Goal: Task Accomplishment & Management: Manage account settings

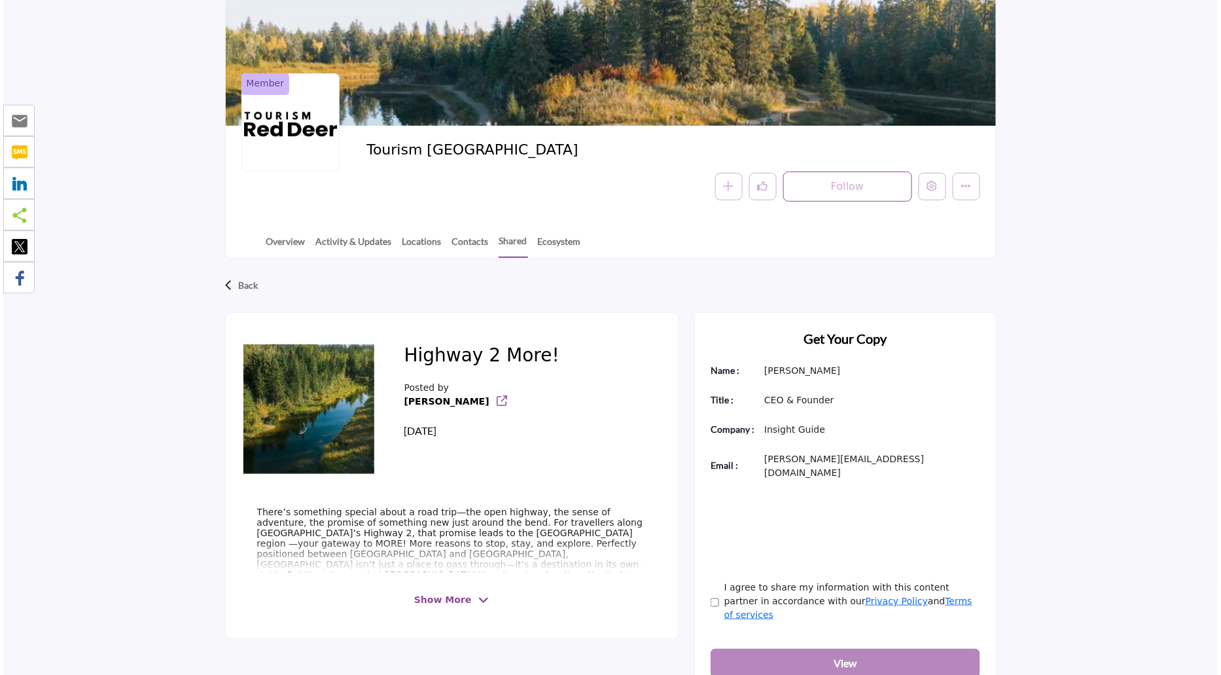
scroll to position [180, 0]
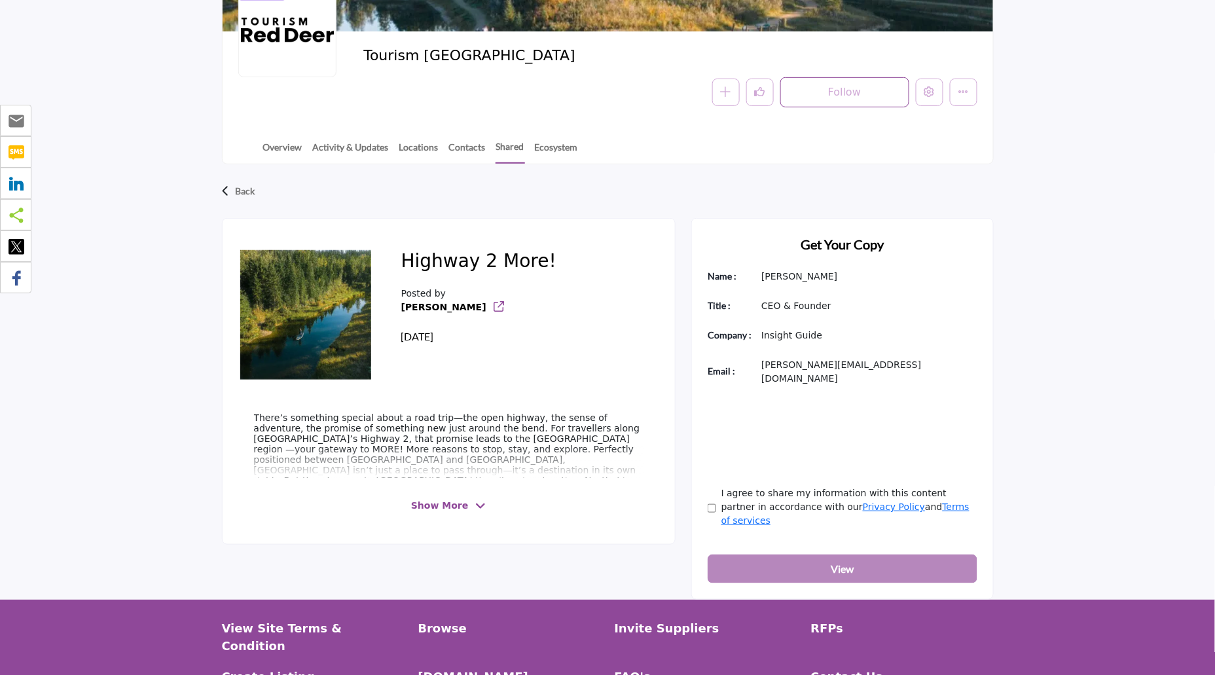
click at [437, 501] on span "Show More" at bounding box center [439, 506] width 57 height 14
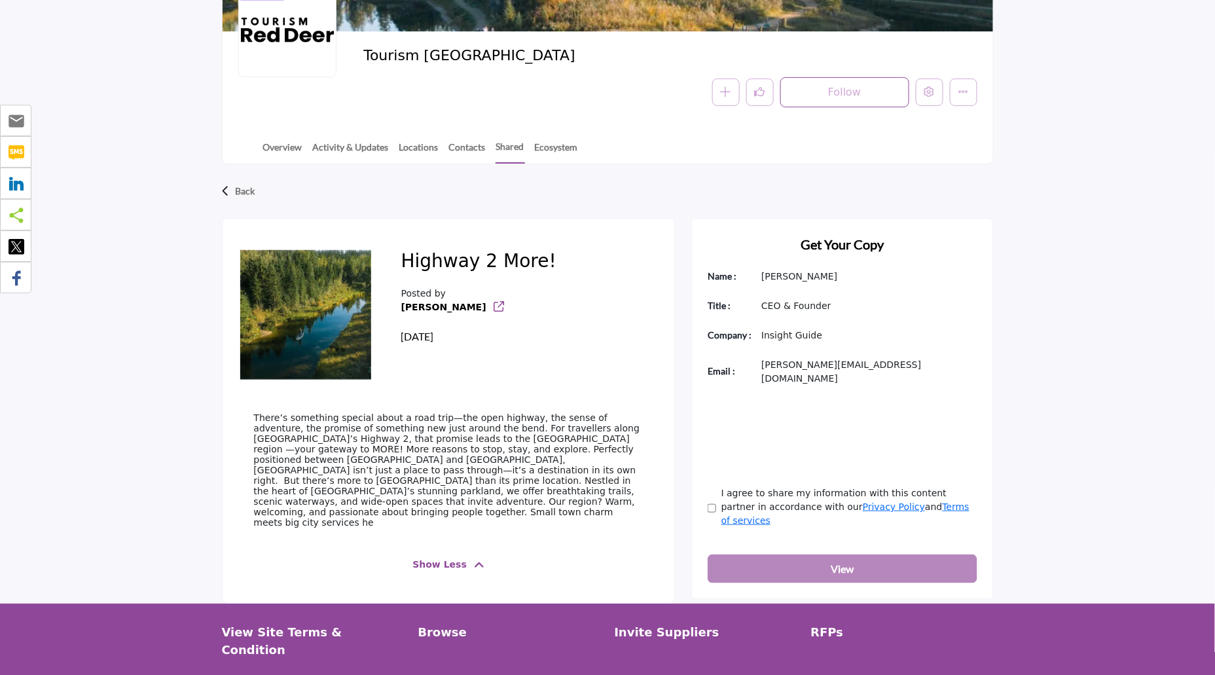
click at [411, 496] on p "There’s something special about a road trip—the open highway, the sense of adve…" at bounding box center [448, 469] width 389 height 115
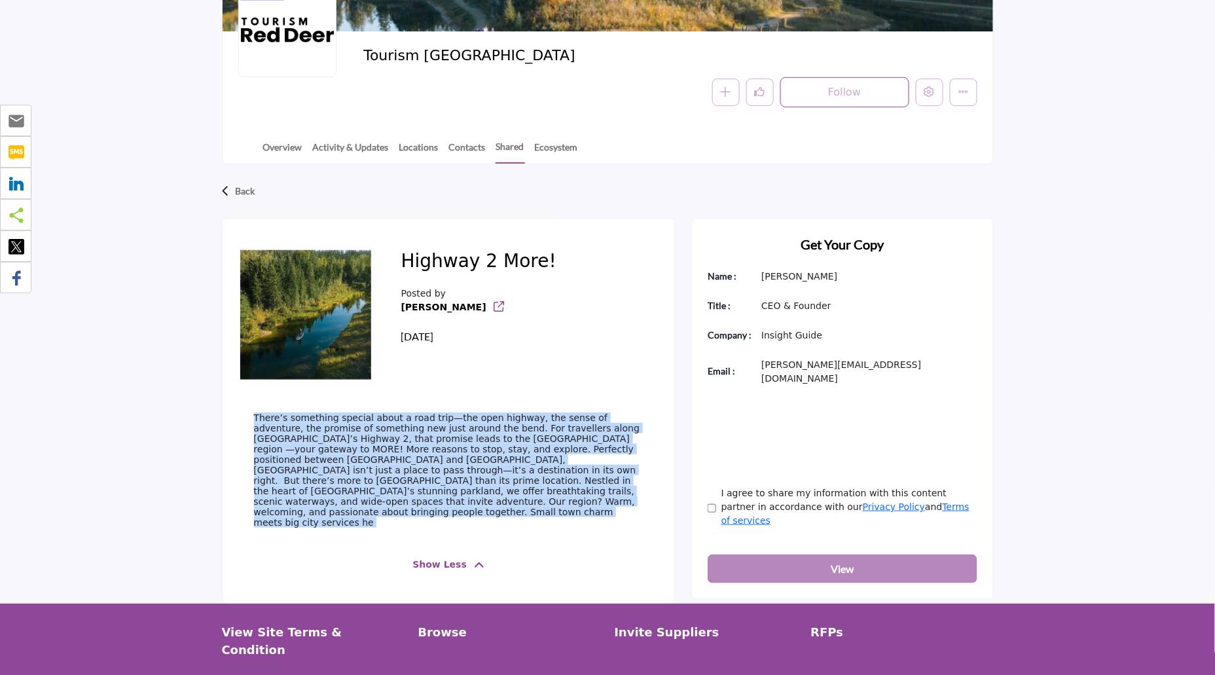
click at [411, 496] on p "There’s something special about a road trip—the open highway, the sense of adve…" at bounding box center [448, 469] width 389 height 115
copy div "There’s something special about a road trip—the open highway, the sense of adve…"
click at [924, 93] on button "Edit company" at bounding box center [929, 92] width 27 height 27
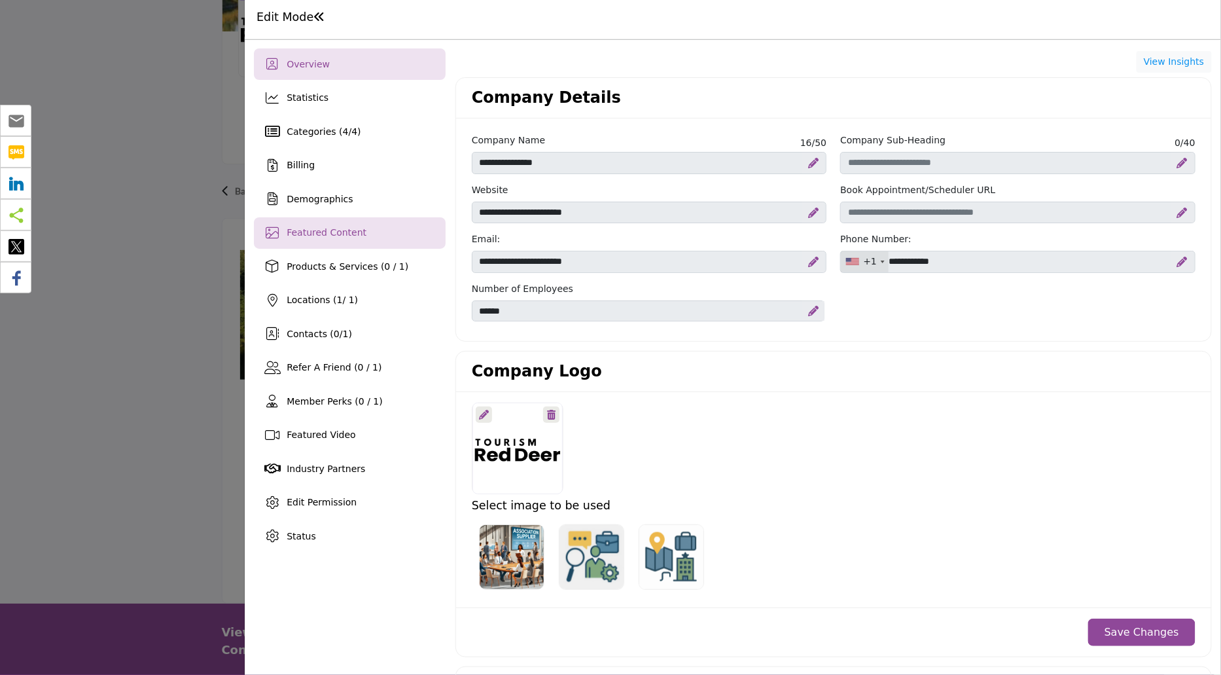
click at [319, 237] on div "Featured Content" at bounding box center [327, 233] width 80 height 14
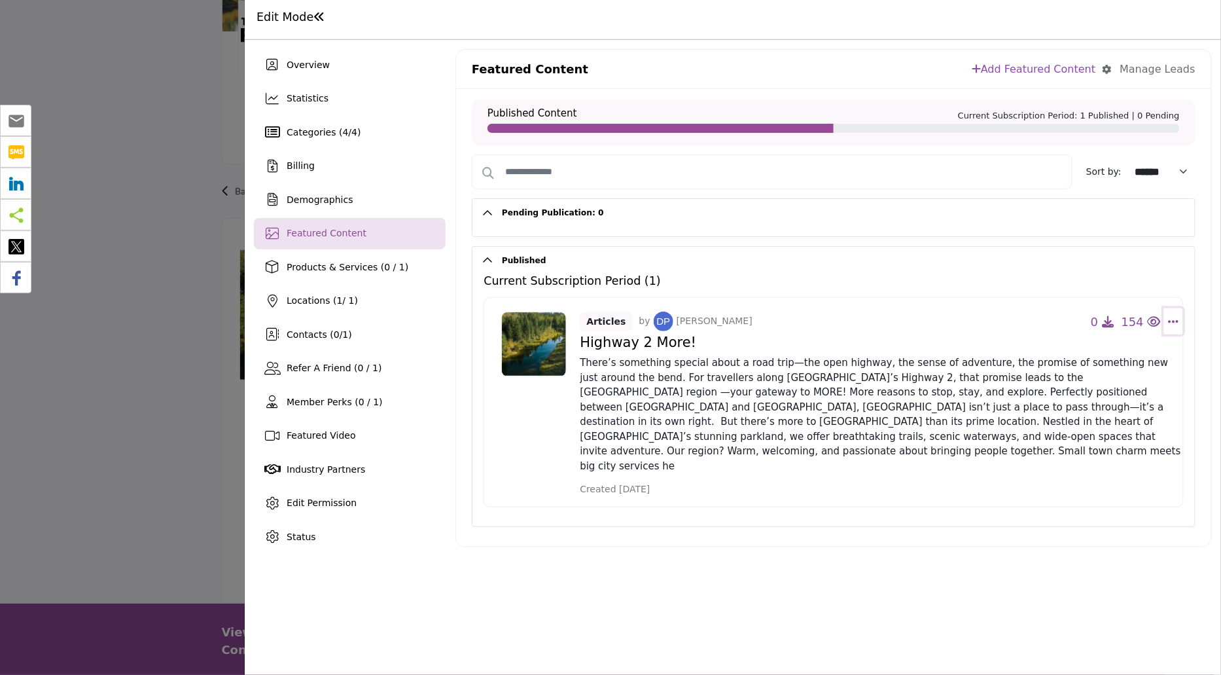
click at [1176, 319] on icon "Select Dropdown Options" at bounding box center [1173, 322] width 10 height 12
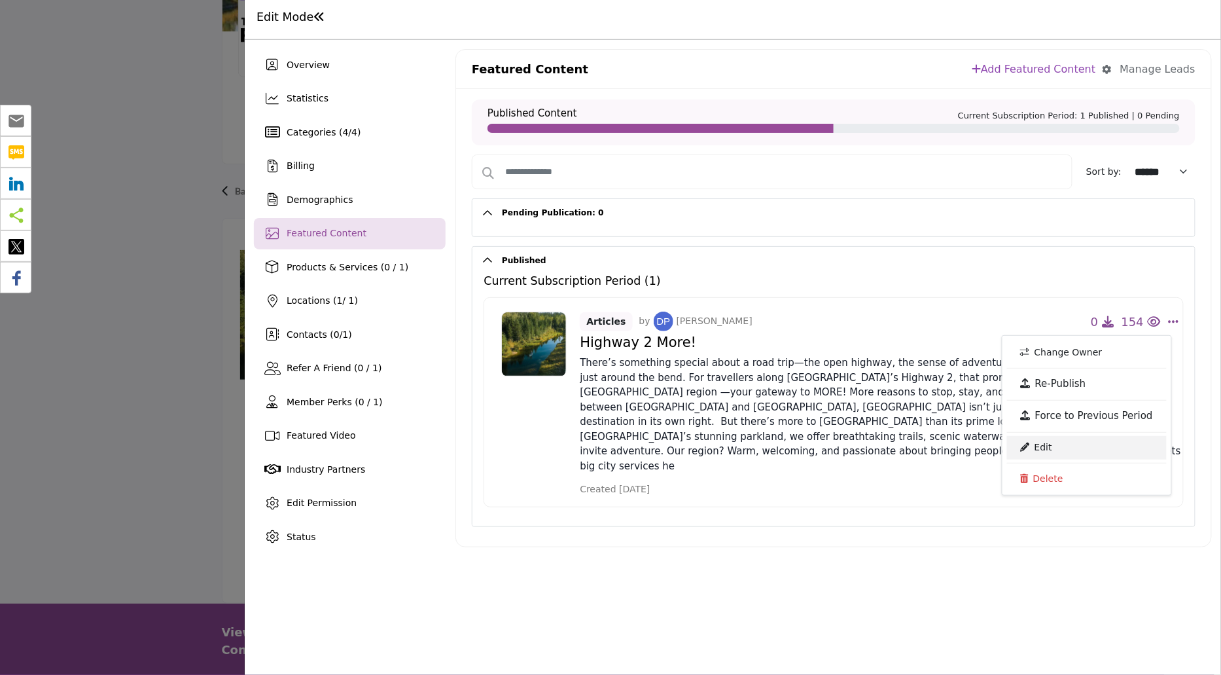
click at [1040, 453] on link "Edit" at bounding box center [1087, 448] width 160 height 24
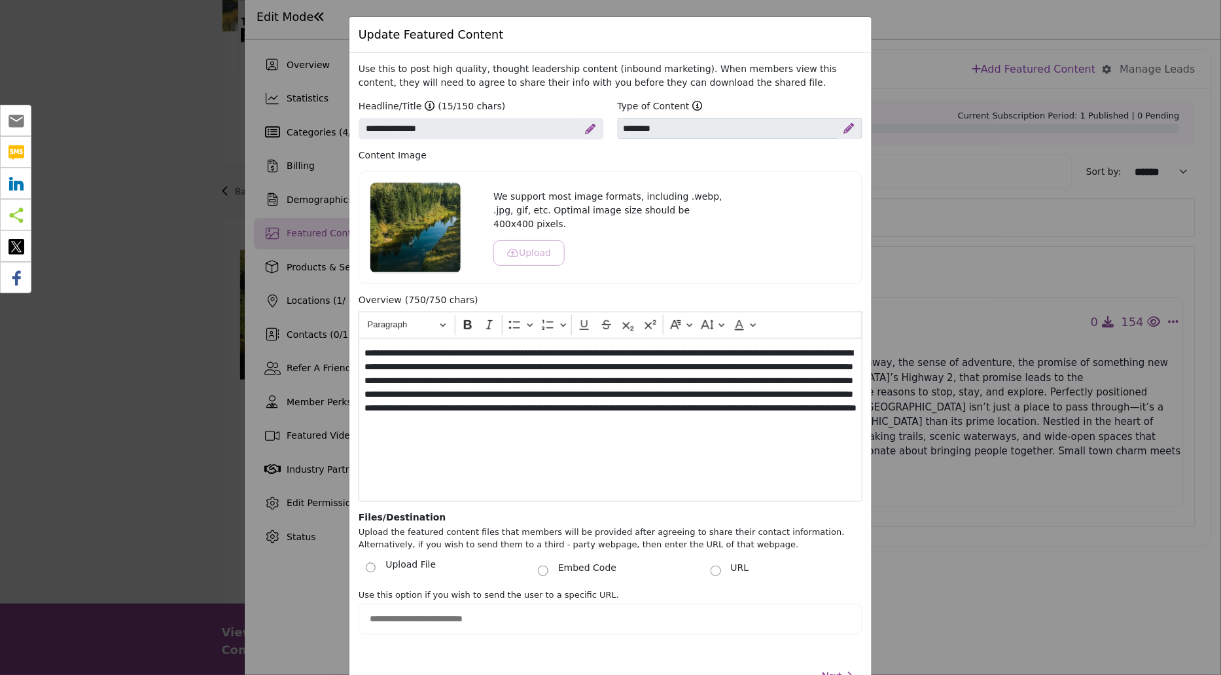
click at [674, 439] on p "**********" at bounding box center [611, 394] width 493 height 96
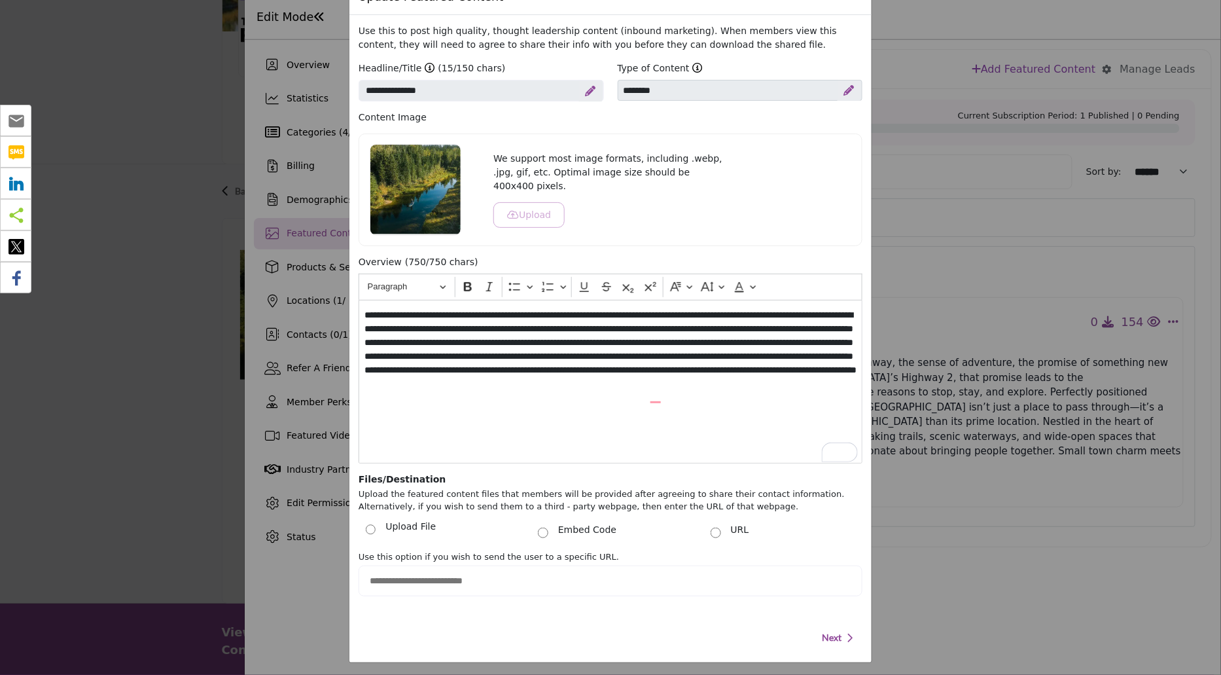
click at [423, 255] on span "(750/750 chars)" at bounding box center [441, 262] width 73 height 14
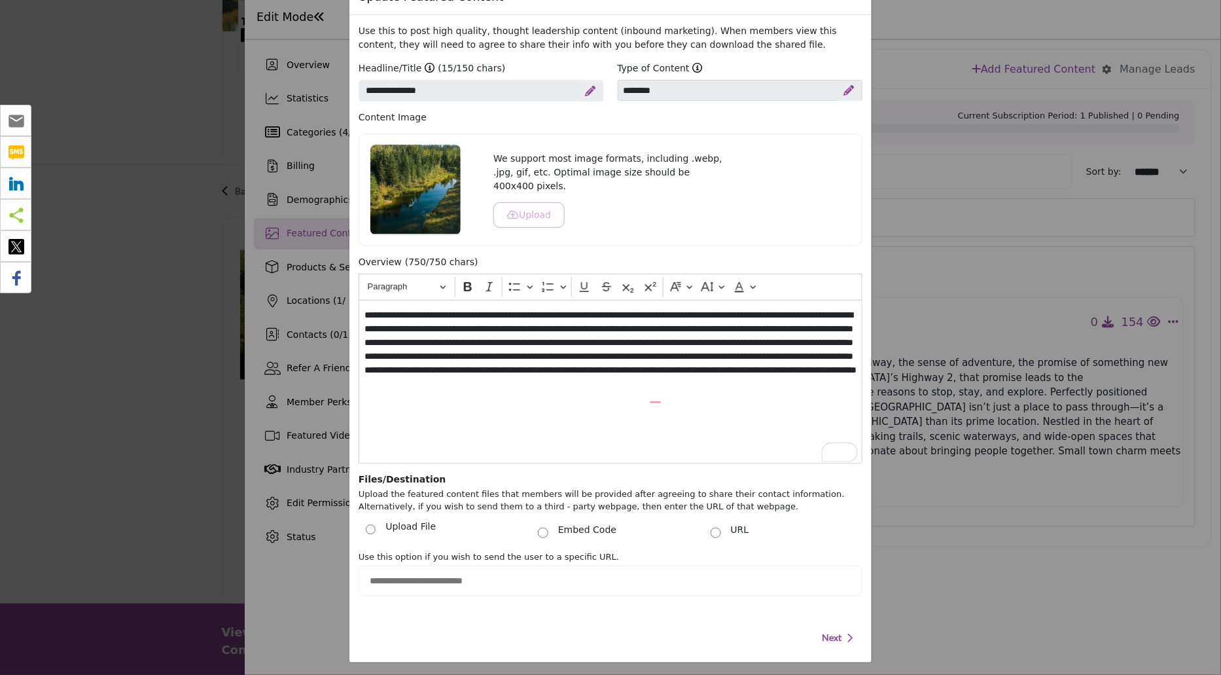
click at [435, 257] on span "(750/750 chars)" at bounding box center [441, 262] width 73 height 14
click at [481, 259] on div "Overview (750/750 chars)" at bounding box center [611, 264] width 504 height 18
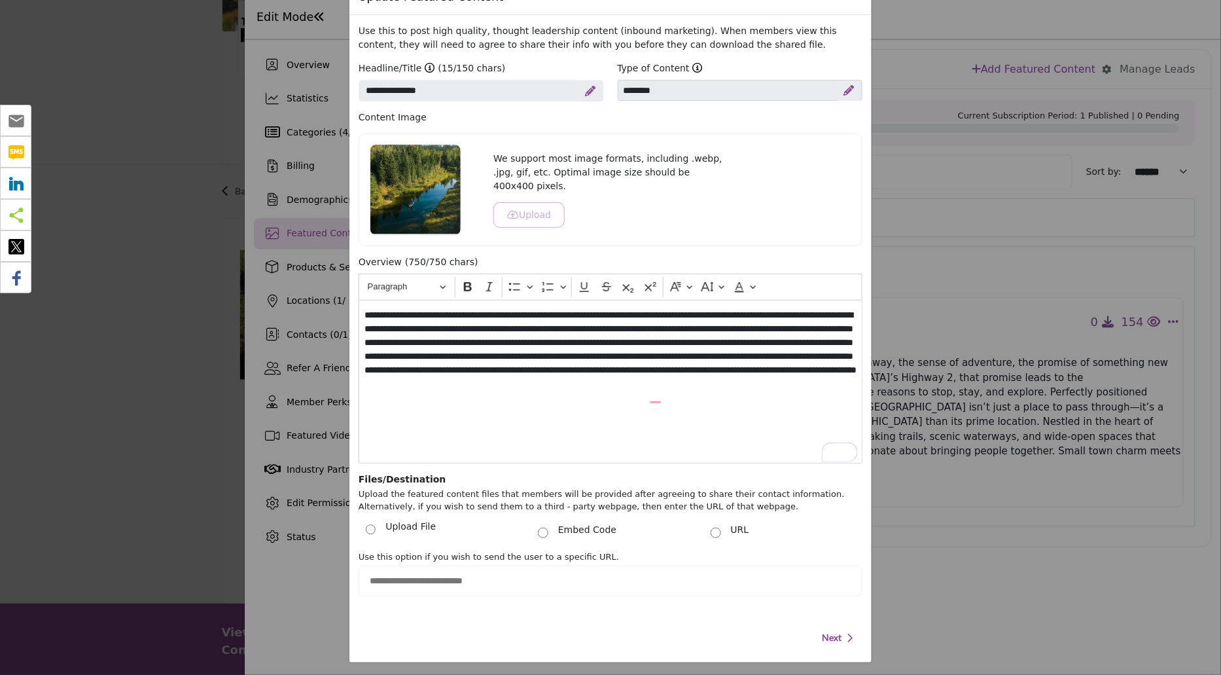
click at [448, 261] on span "(750/750 chars)" at bounding box center [441, 262] width 73 height 14
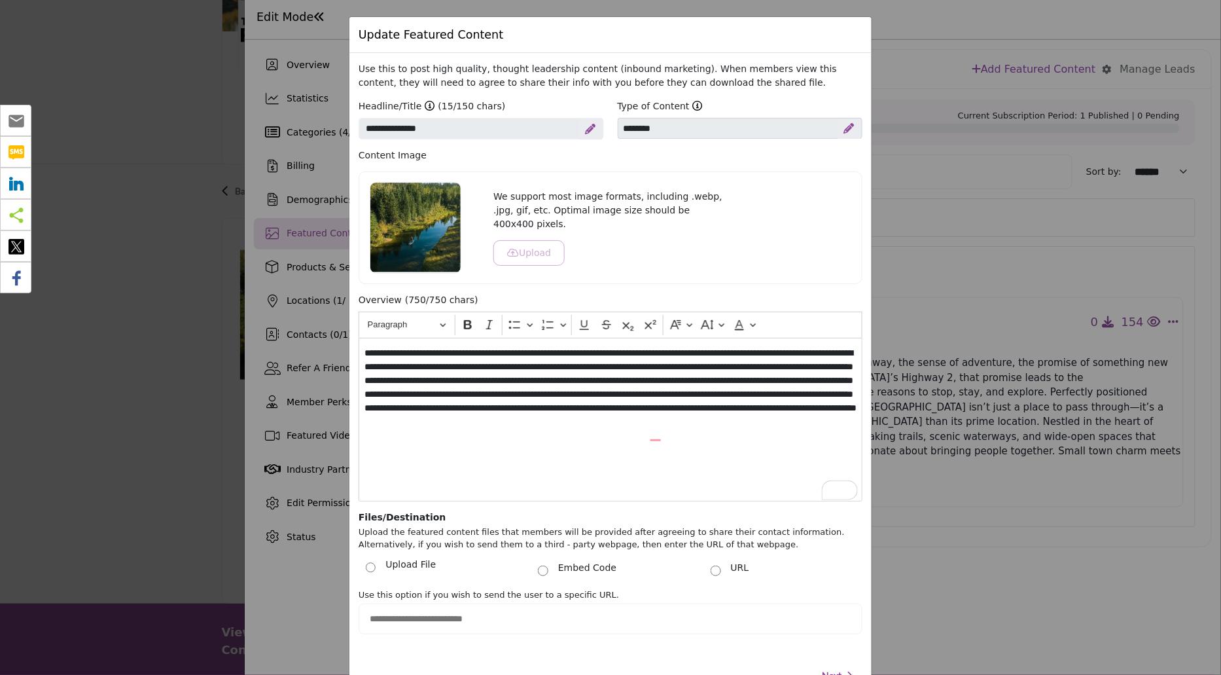
click at [926, 34] on div "Update Featured Content Use this to post high quality, thought leadership conte…" at bounding box center [610, 337] width 1221 height 675
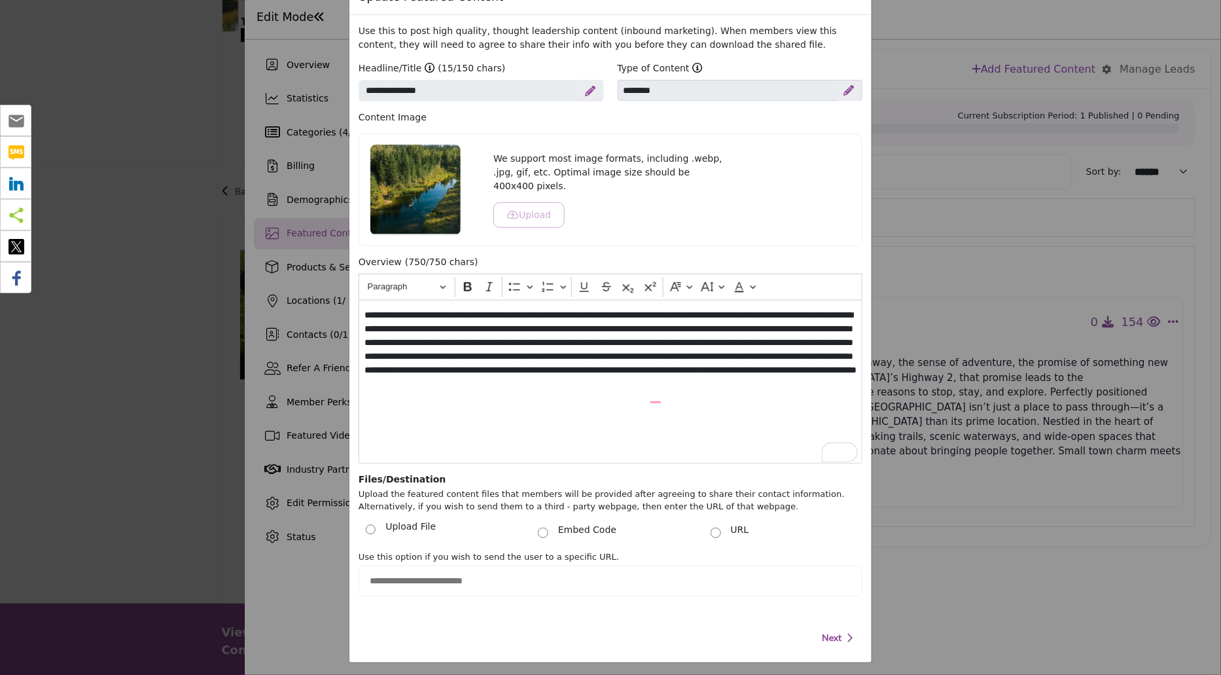
click at [230, 380] on div "Update Featured Content Use this to post high quality, thought leadership conte…" at bounding box center [610, 337] width 1221 height 675
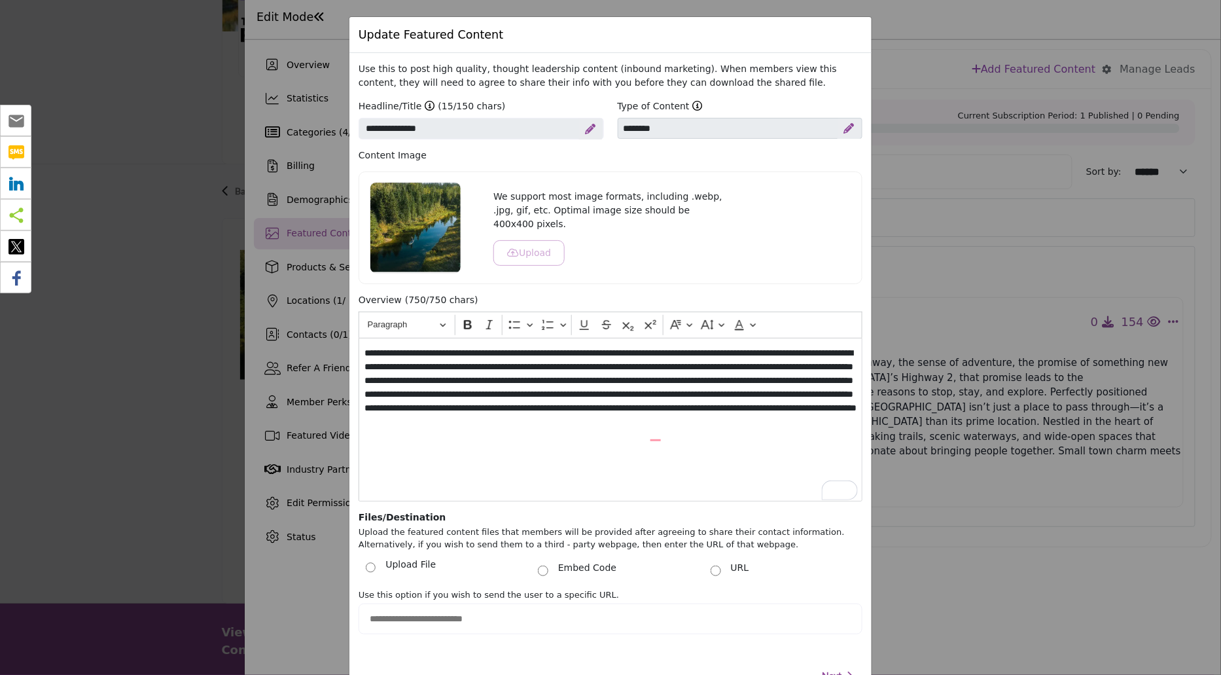
click at [886, 50] on div "Update Featured Content Use this to post high quality, thought leadership conte…" at bounding box center [610, 337] width 1221 height 675
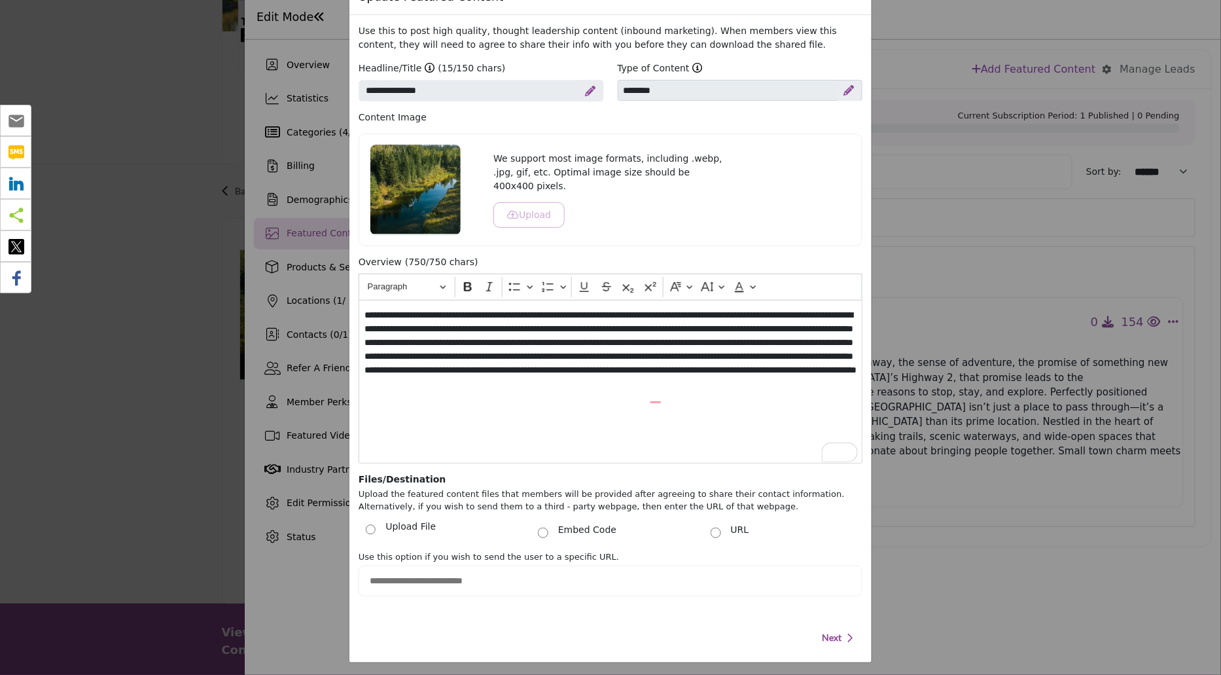
click at [626, 120] on p "Content Image" at bounding box center [611, 118] width 504 height 14
